Goal: Task Accomplishment & Management: Manage account settings

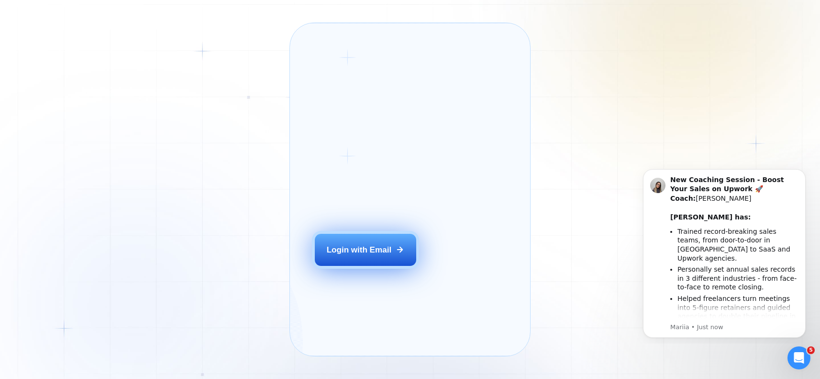
click at [363, 256] on div "Login with Email" at bounding box center [359, 249] width 65 height 11
